Goal: Information Seeking & Learning: Learn about a topic

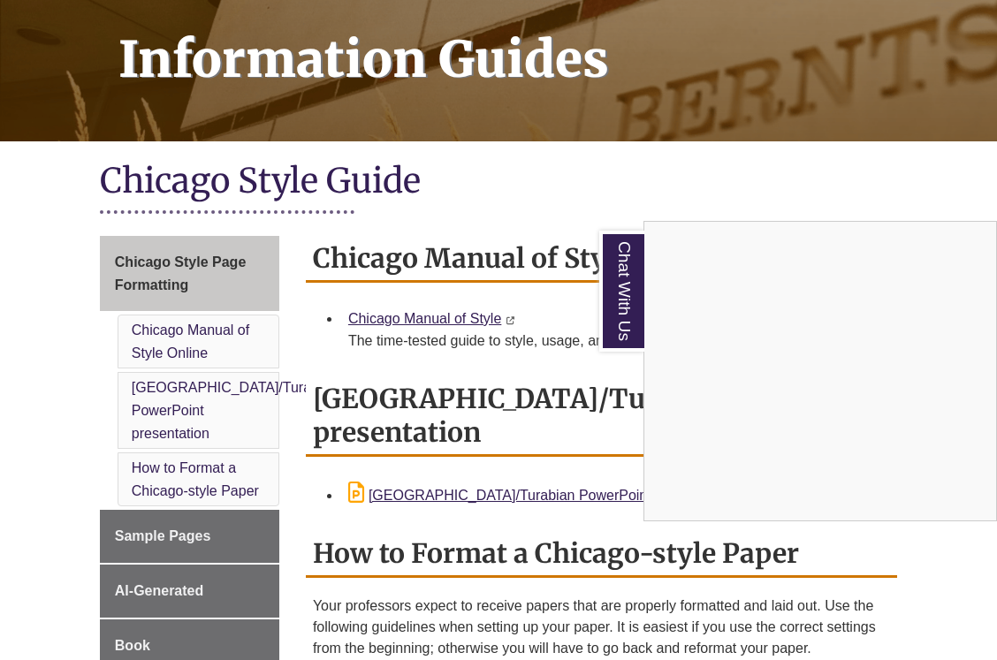
scroll to position [302, 0]
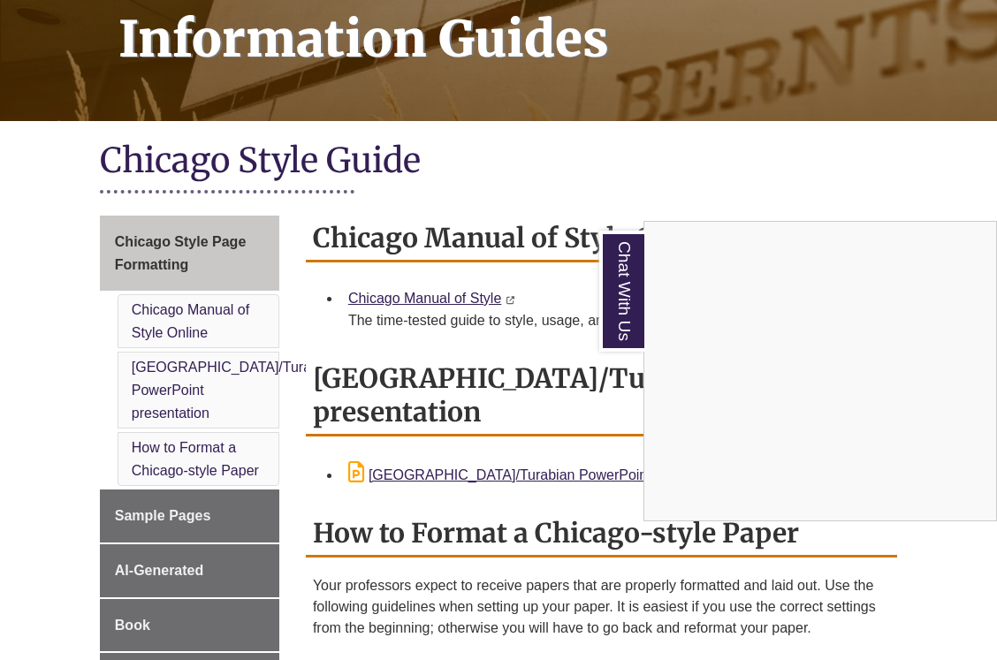
click at [278, 328] on div "Chat With Us" at bounding box center [498, 330] width 997 height 660
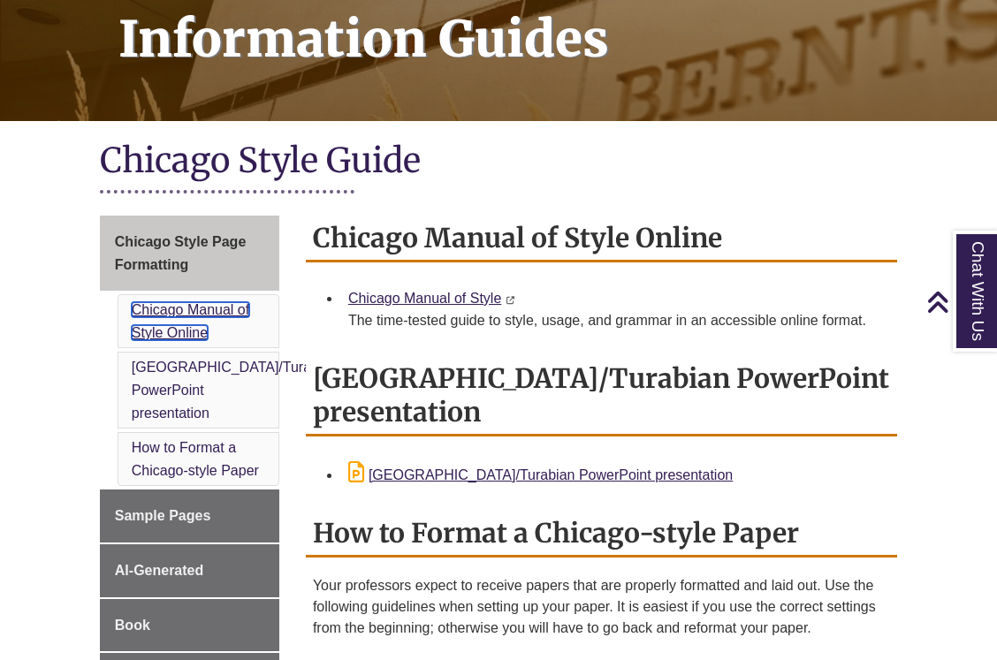
click at [189, 305] on link "Chicago Manual of Style Online" at bounding box center [191, 321] width 118 height 38
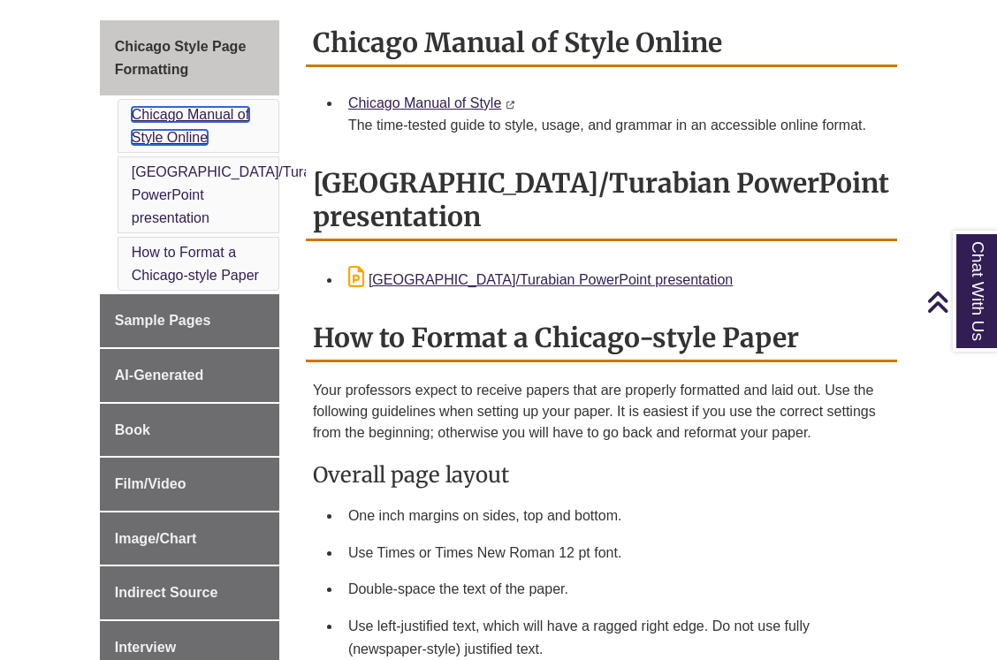
click at [168, 109] on link "Chicago Manual of Style Online" at bounding box center [191, 126] width 118 height 38
click at [146, 111] on link "Chicago Manual of Style Online" at bounding box center [191, 126] width 118 height 38
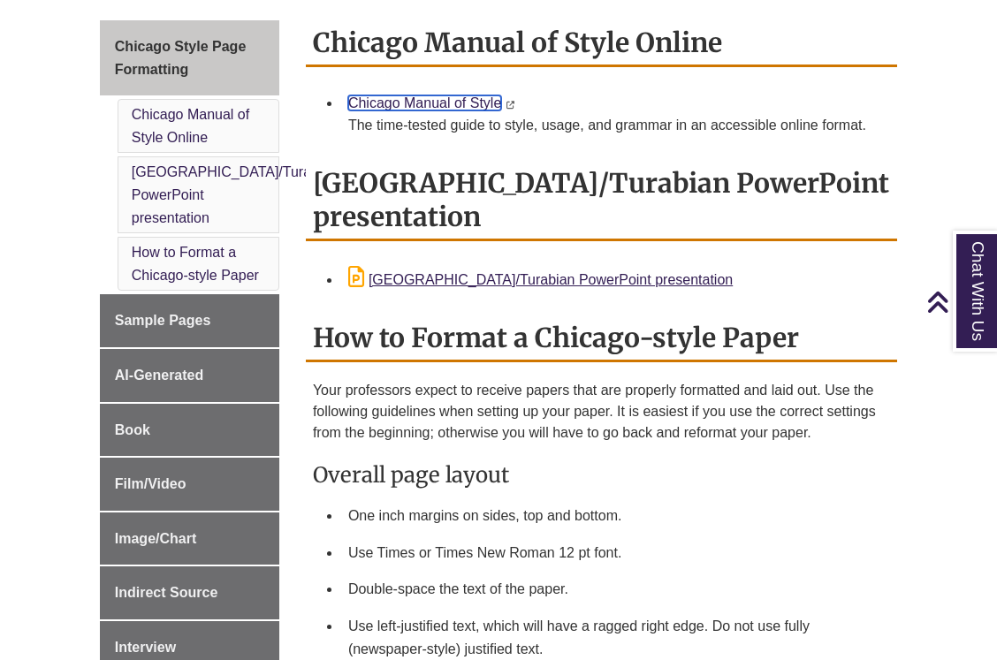
click at [411, 95] on link "Chicago Manual of Style" at bounding box center [424, 102] width 153 height 15
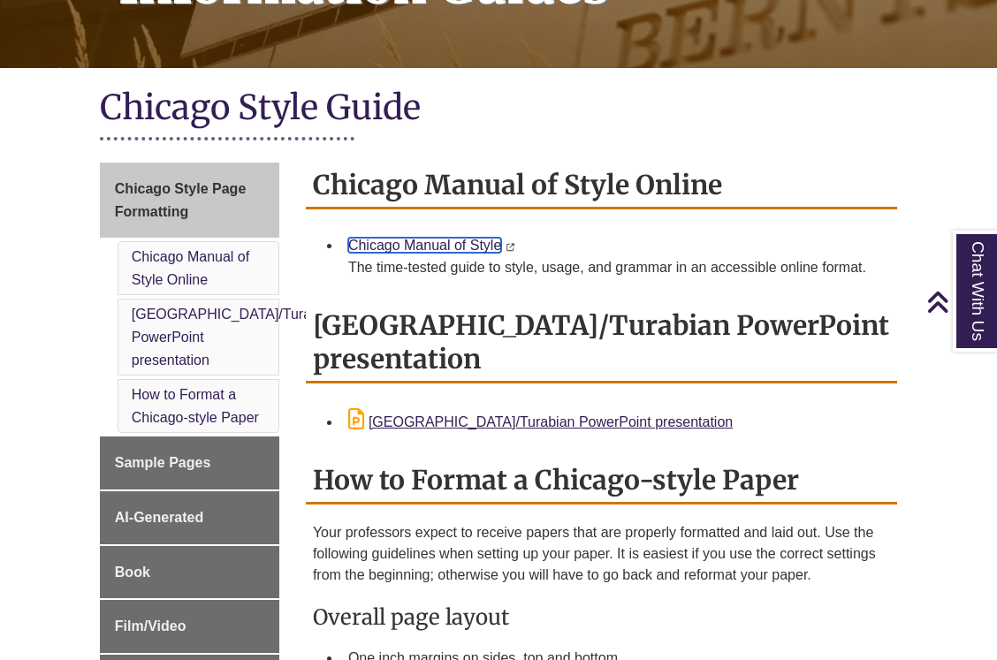
scroll to position [299, 0]
